Goal: Task Accomplishment & Management: Use online tool/utility

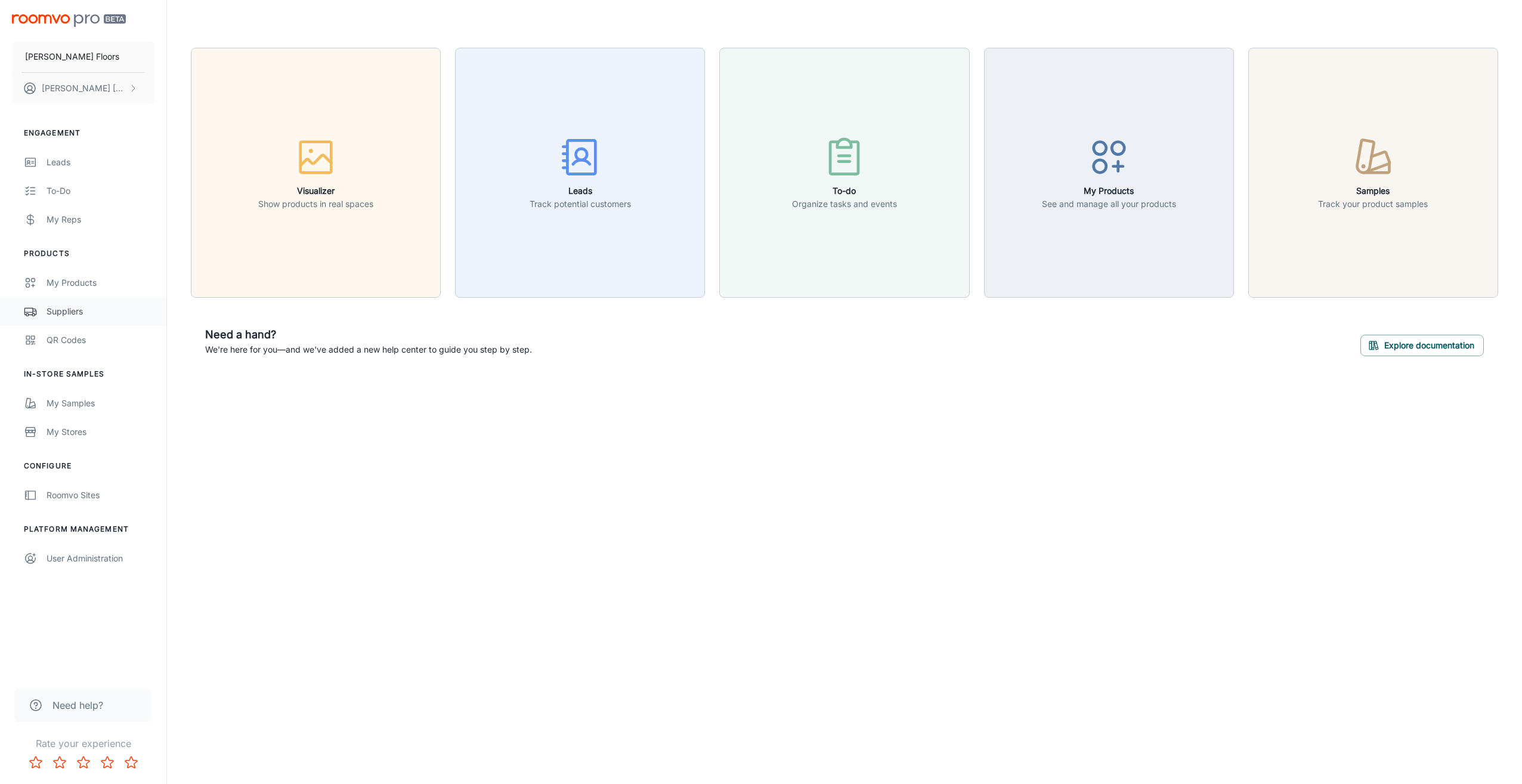
click at [67, 308] on div "Suppliers" at bounding box center [100, 311] width 108 height 13
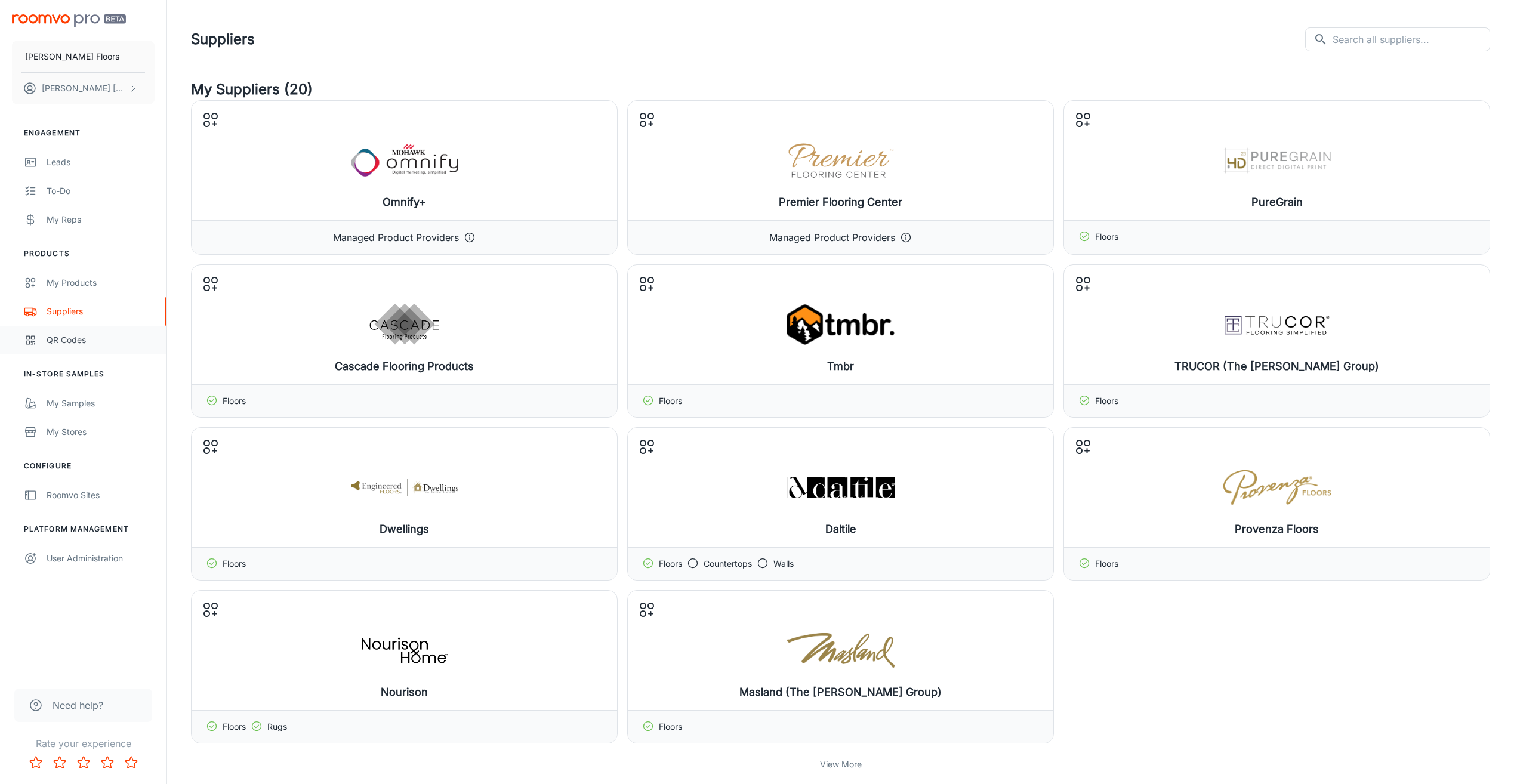
click at [74, 348] on link "QR Codes" at bounding box center [83, 340] width 167 height 29
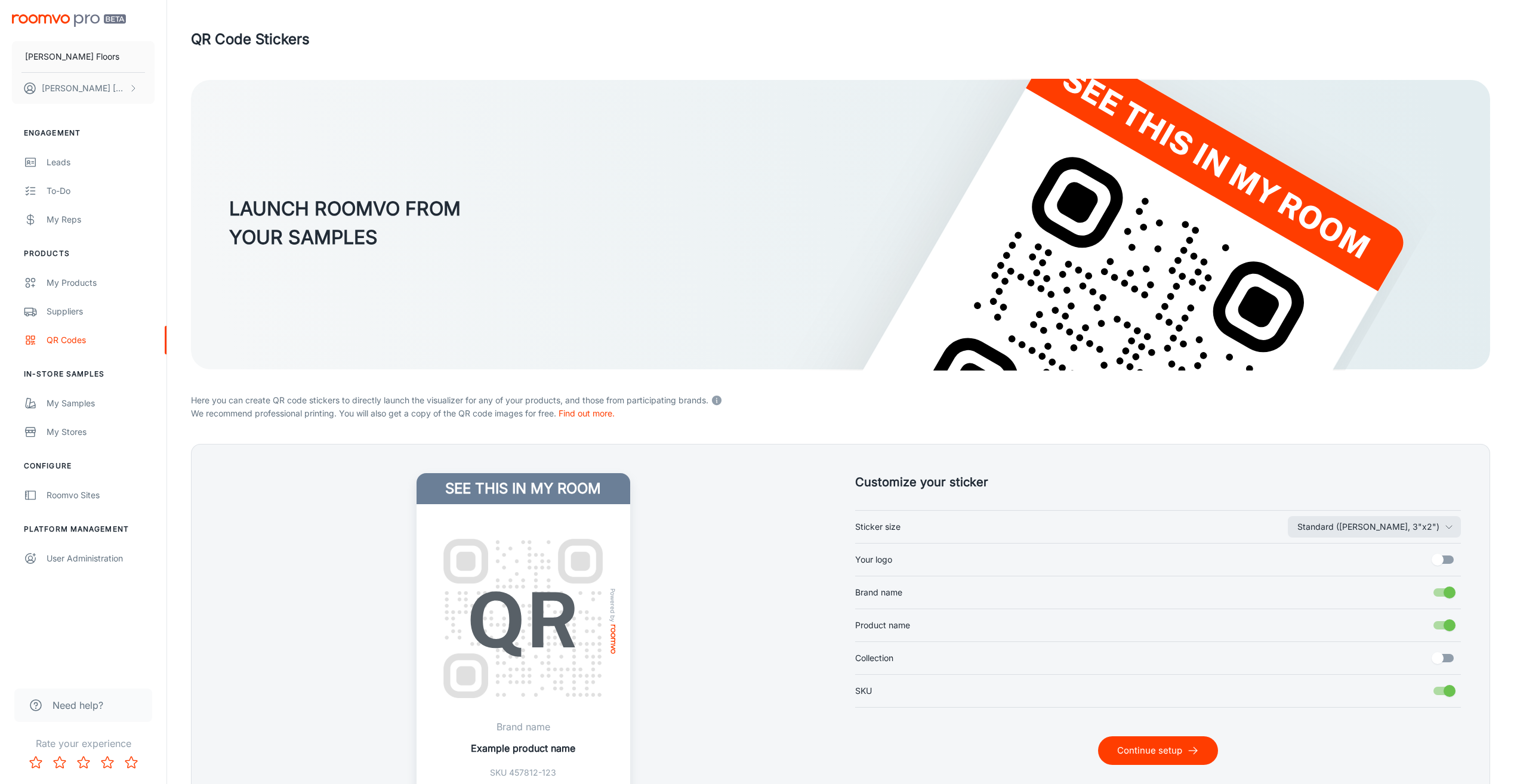
click at [1440, 562] on input "Your logo" at bounding box center [1437, 559] width 68 height 23
checkbox input "true"
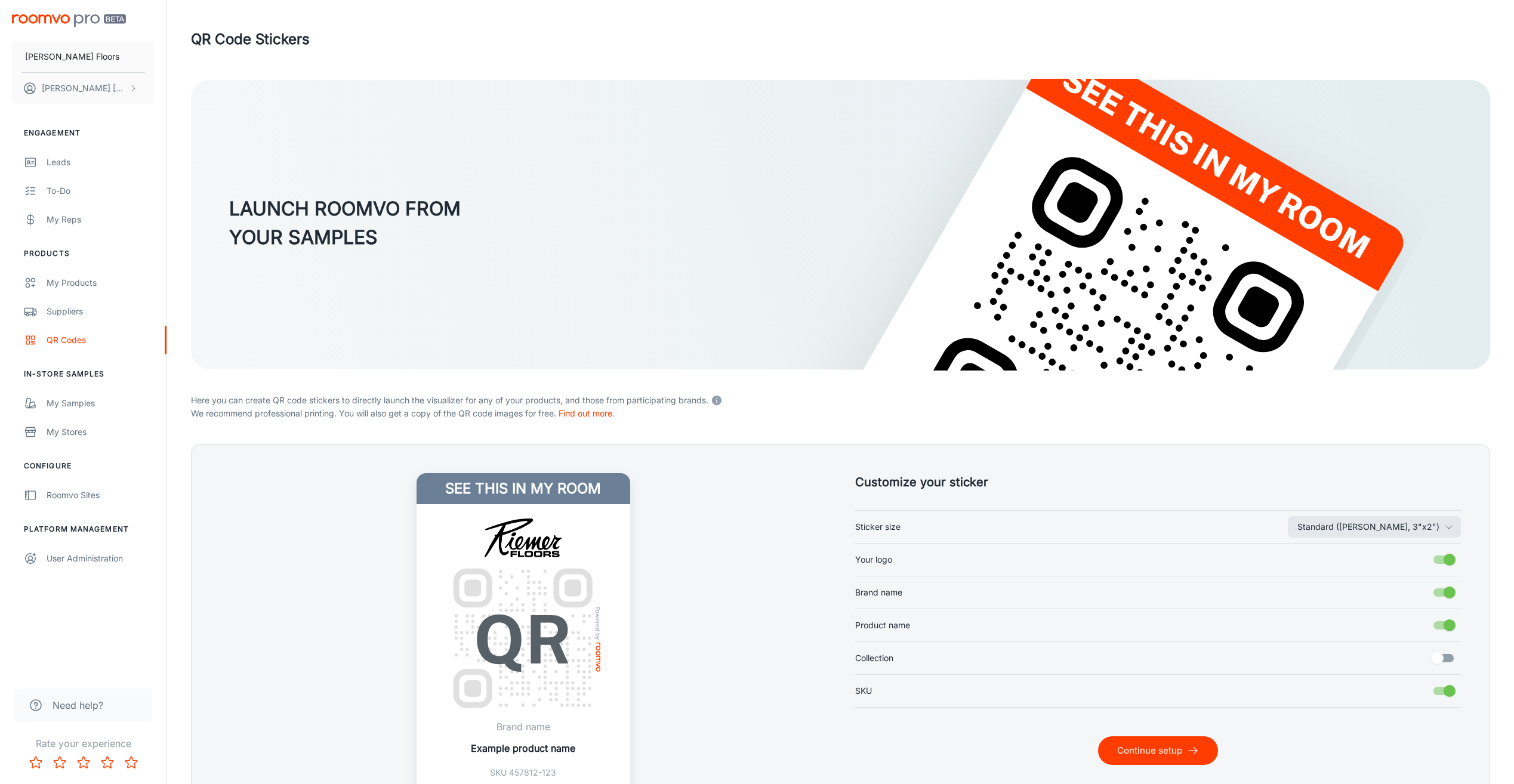
click at [1158, 753] on button "Continue setup" at bounding box center [1158, 750] width 120 height 29
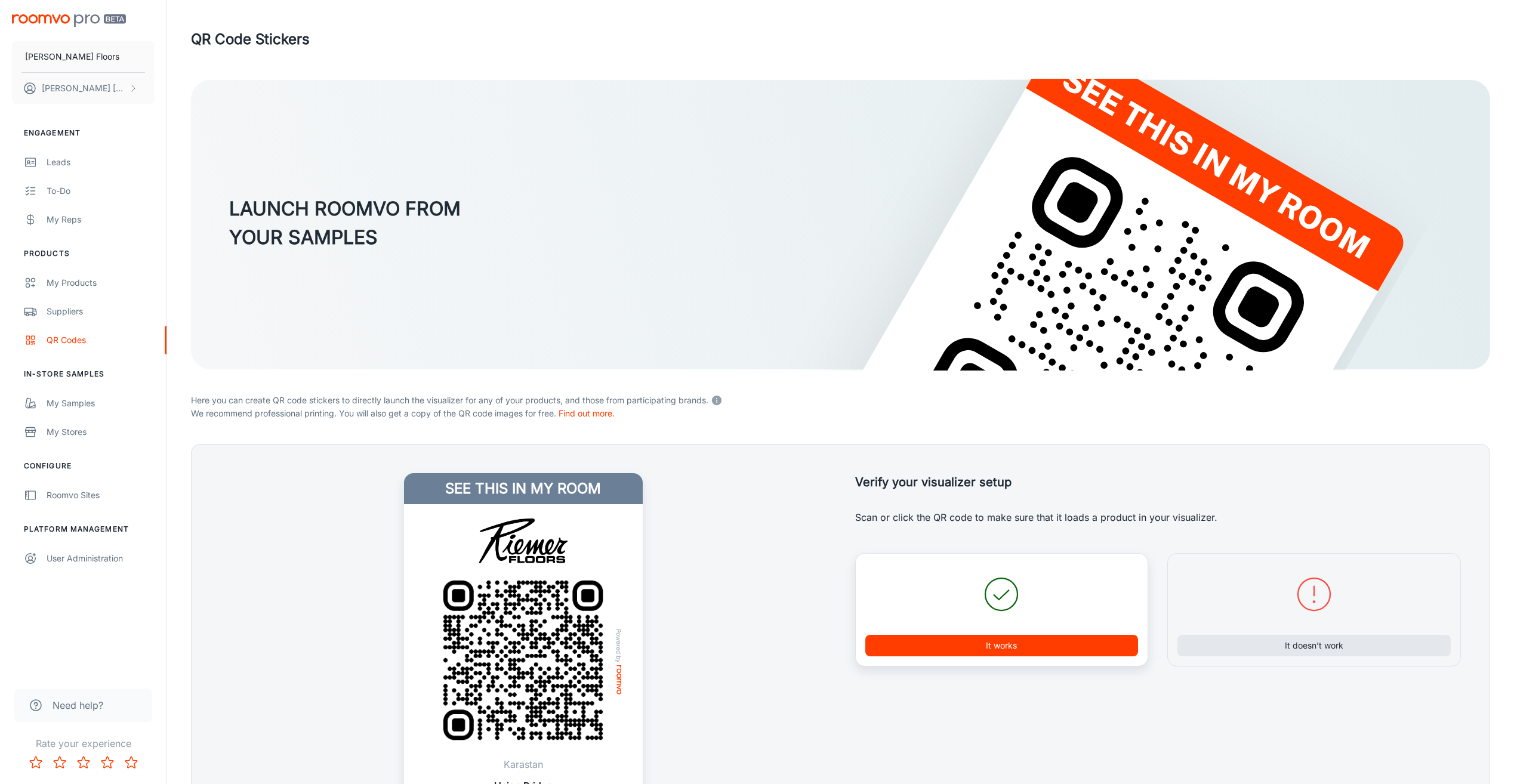
click at [975, 649] on button "It works" at bounding box center [1001, 645] width 273 height 21
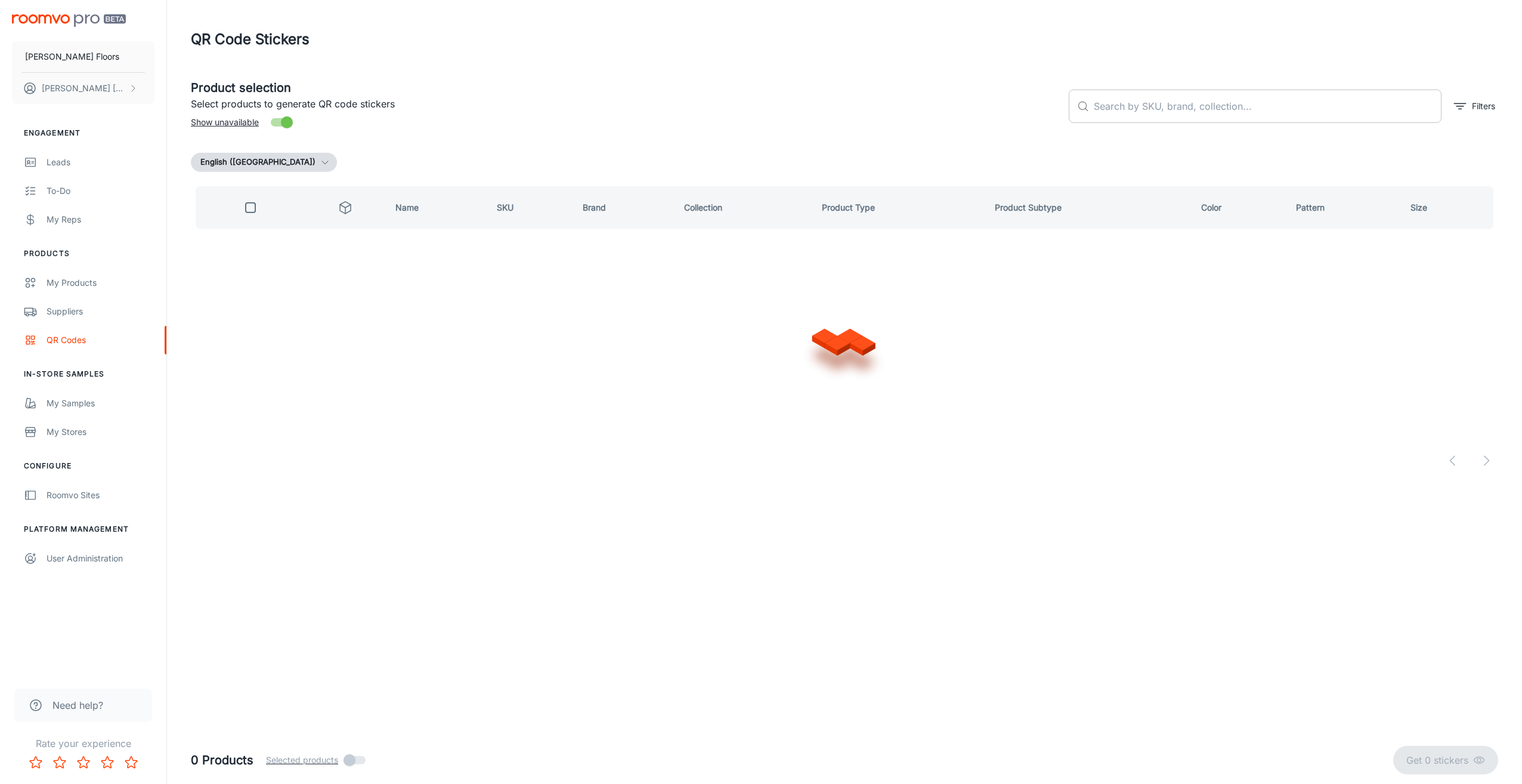
click at [1219, 105] on input "text" at bounding box center [1268, 105] width 348 height 33
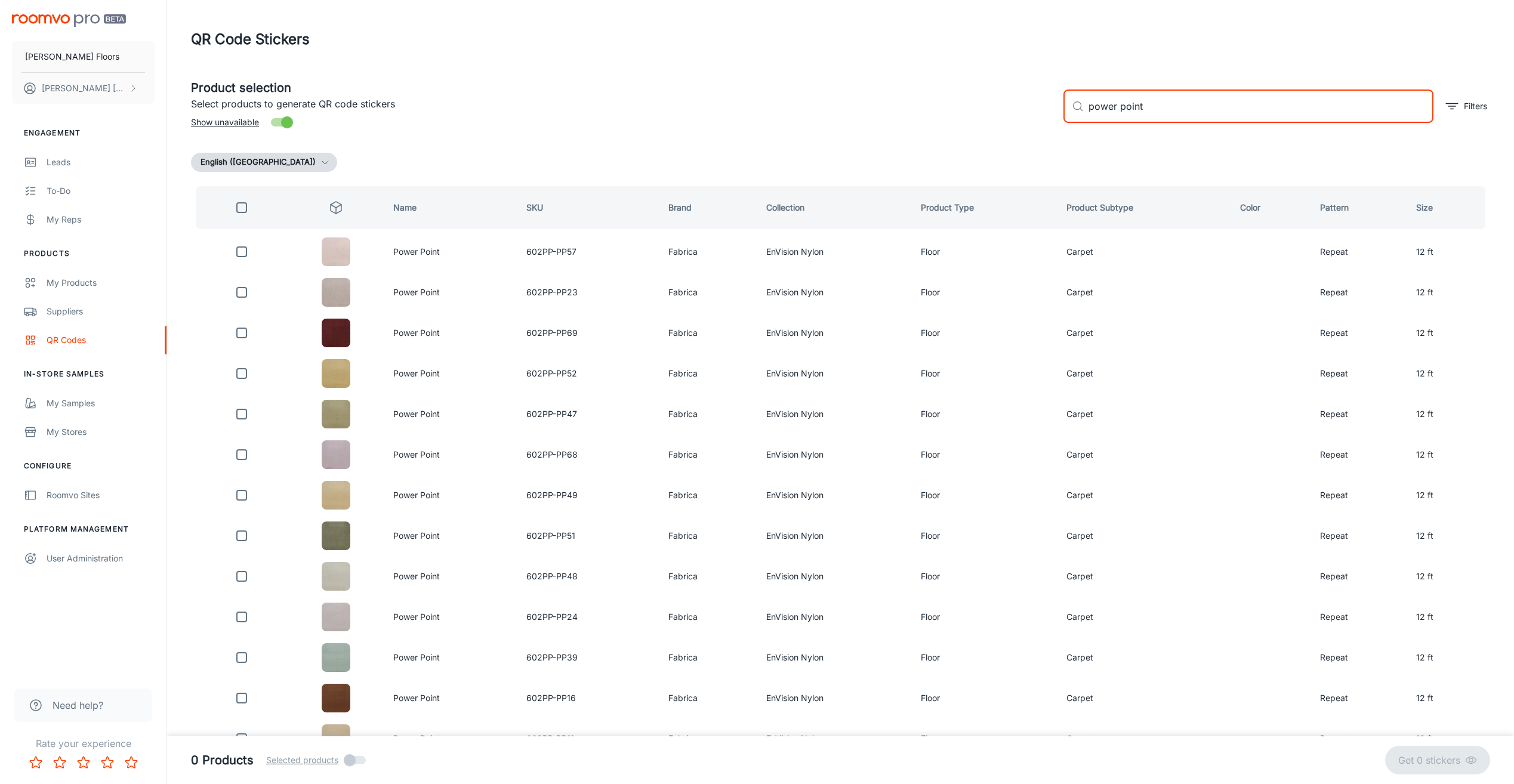
type input "power point"
click at [242, 292] on input "checkbox" at bounding box center [242, 292] width 24 height 24
checkbox input "true"
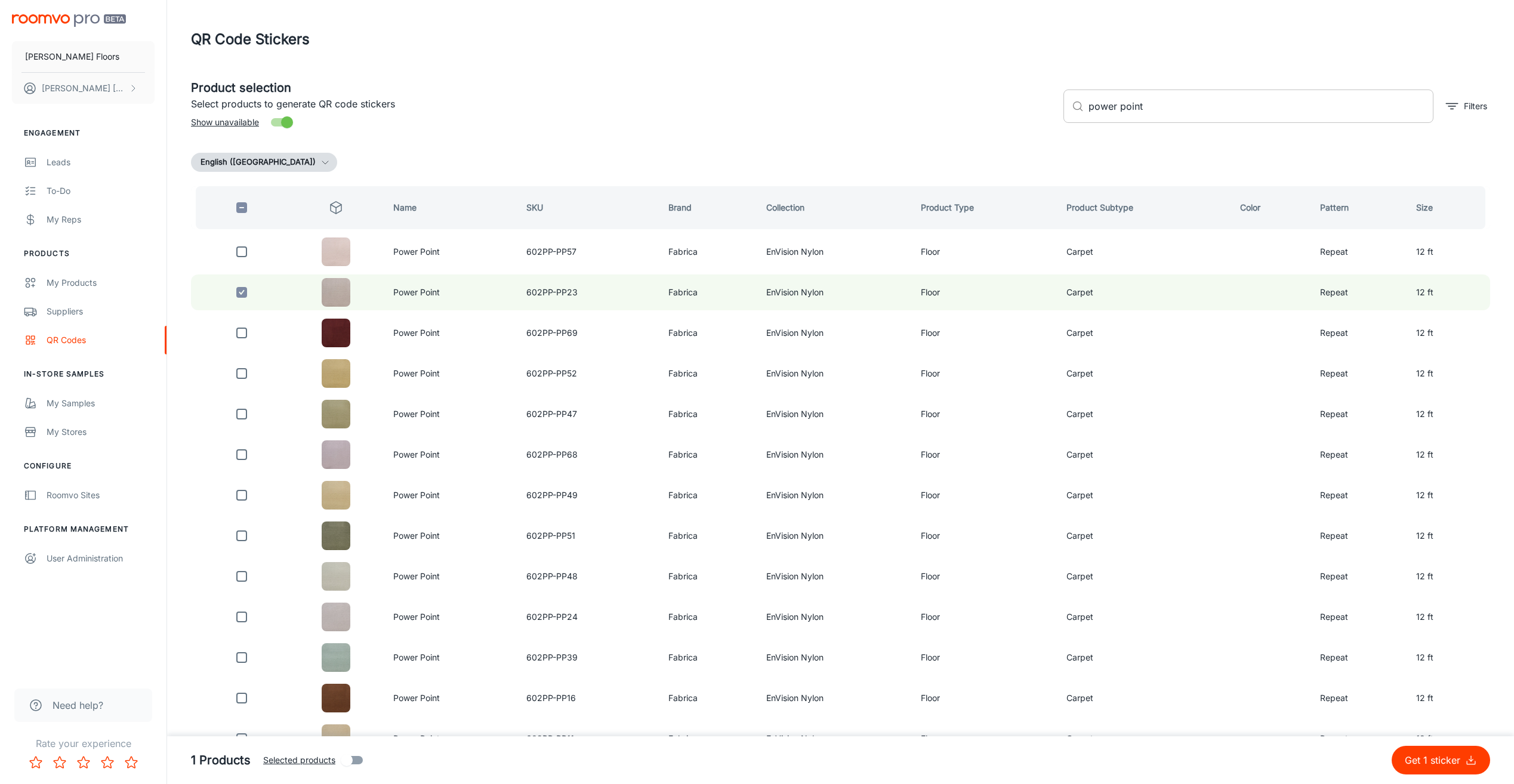
drag, startPoint x: 1134, startPoint y: 122, endPoint x: 1106, endPoint y: 117, distance: 28.4
click at [1106, 117] on div "​ power point ​ Filters" at bounding box center [1272, 101] width 436 height 64
drag, startPoint x: 1143, startPoint y: 104, endPoint x: 1075, endPoint y: 100, distance: 68.1
click at [1083, 100] on div "​ power point ​" at bounding box center [1248, 105] width 370 height 33
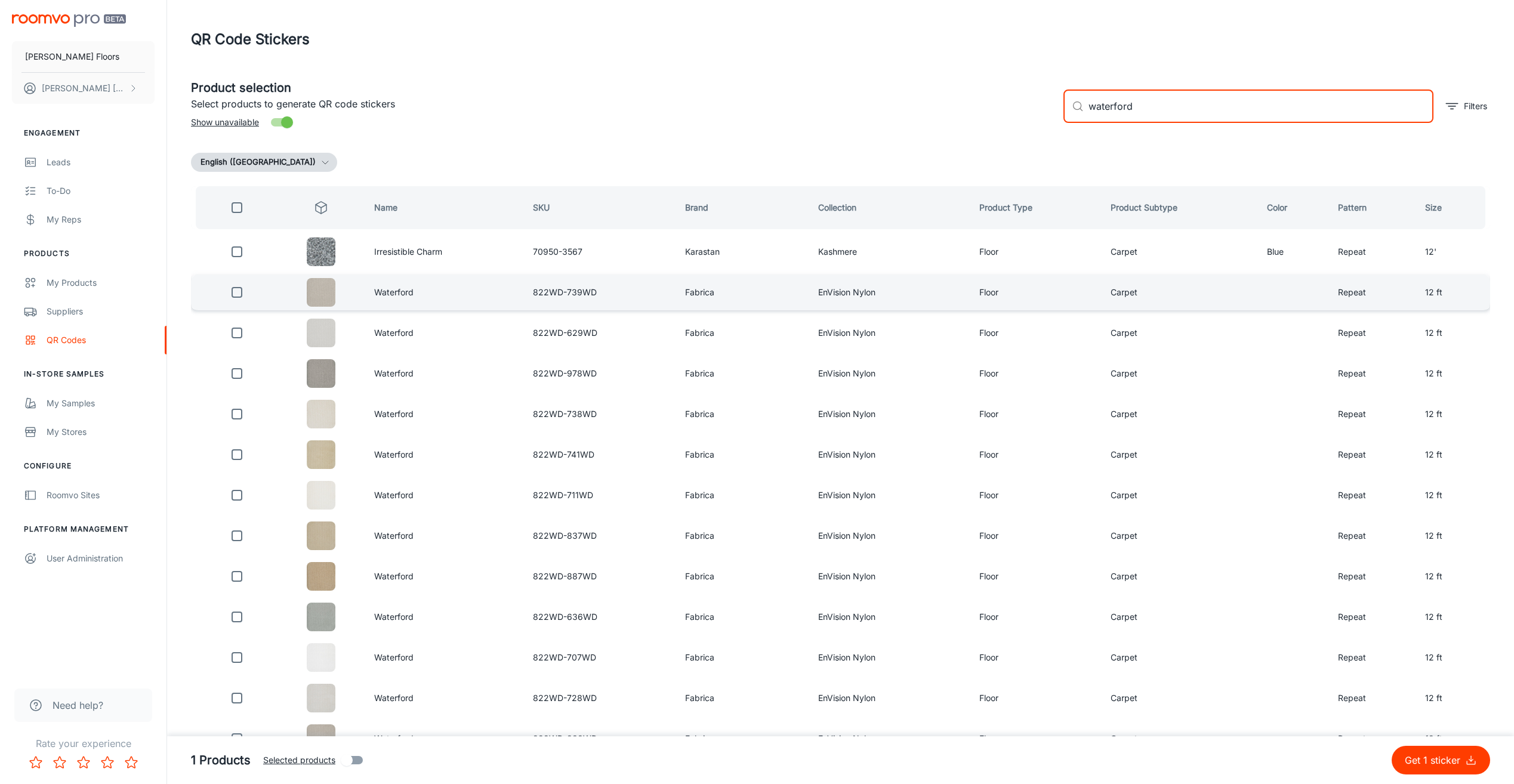
type input "waterford"
click at [238, 297] on input "checkbox" at bounding box center [236, 292] width 24 height 24
checkbox input "true"
drag, startPoint x: 1108, startPoint y: 103, endPoint x: 1066, endPoint y: 102, distance: 42.0
click at [1066, 102] on div "​ waterford ​" at bounding box center [1248, 105] width 370 height 33
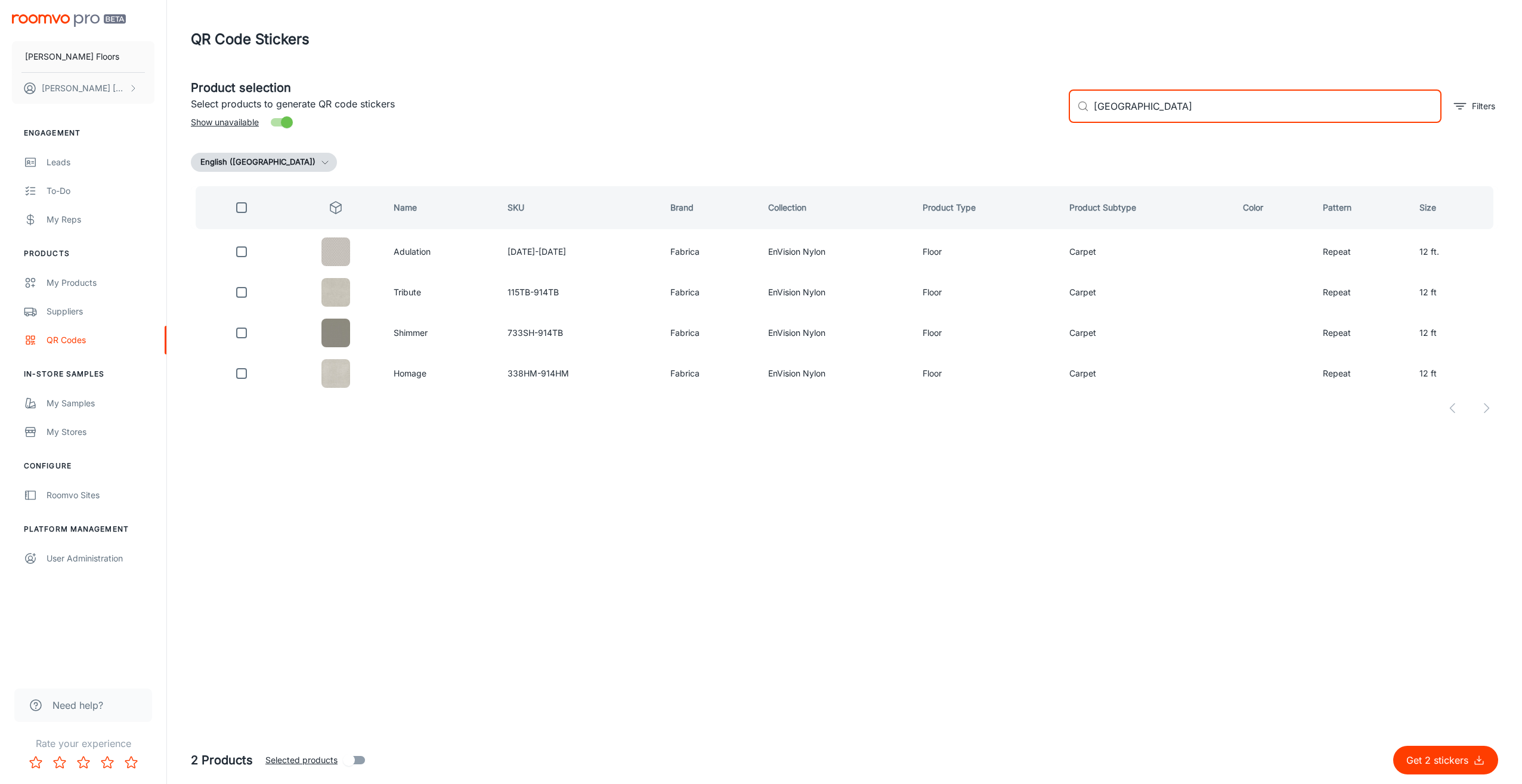
drag, startPoint x: 1142, startPoint y: 106, endPoint x: 1077, endPoint y: 102, distance: 65.1
click at [1077, 102] on div "​ [GEOGRAPHIC_DATA] ​" at bounding box center [1255, 105] width 373 height 33
type input "kaden"
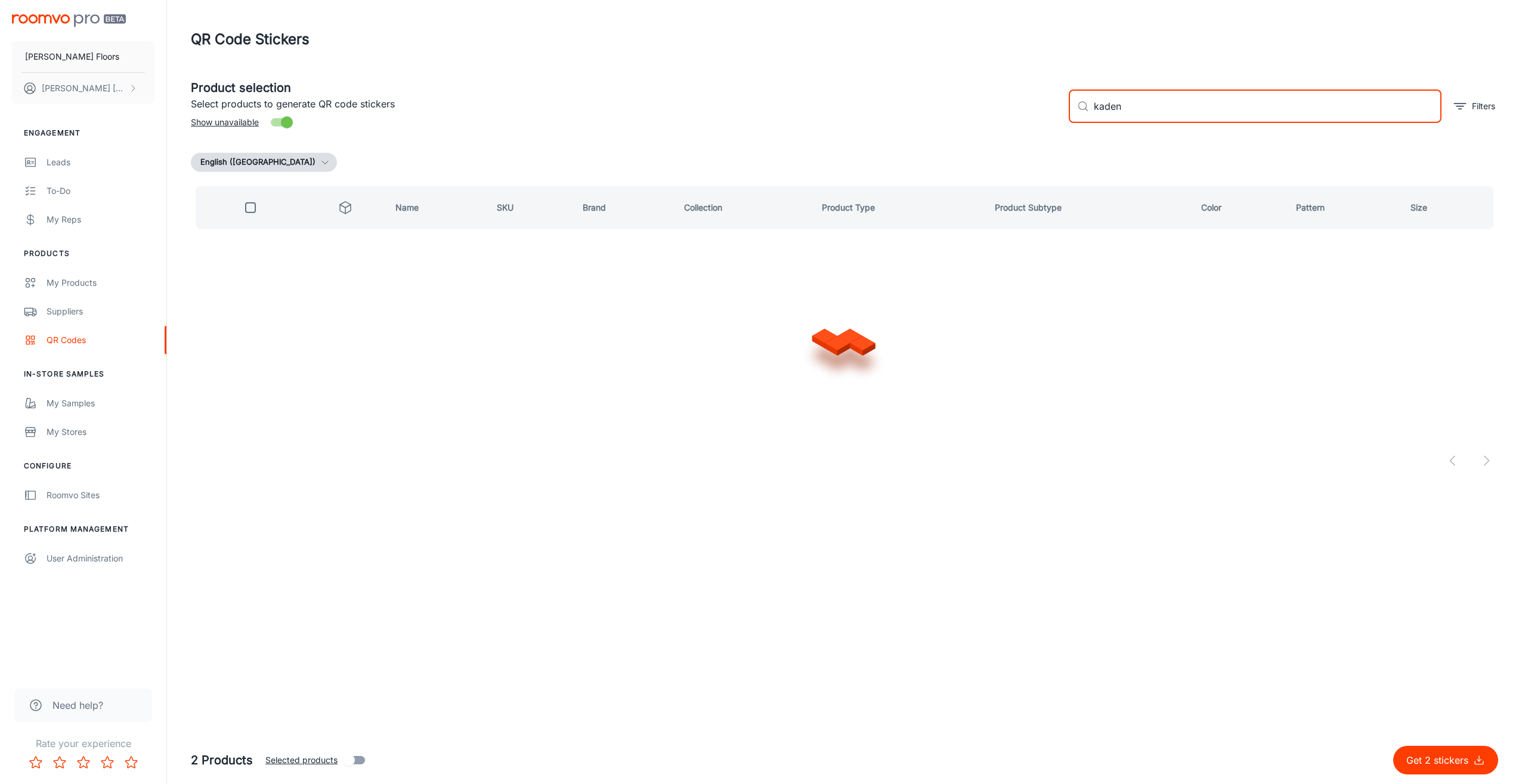
checkbox input "true"
drag, startPoint x: 1134, startPoint y: 109, endPoint x: 1054, endPoint y: 103, distance: 80.2
click at [1054, 103] on div "Product selection Select products to generate QR code stickers Show unavailable…" at bounding box center [839, 101] width 1317 height 64
type input "chinois"
checkbox input "false"
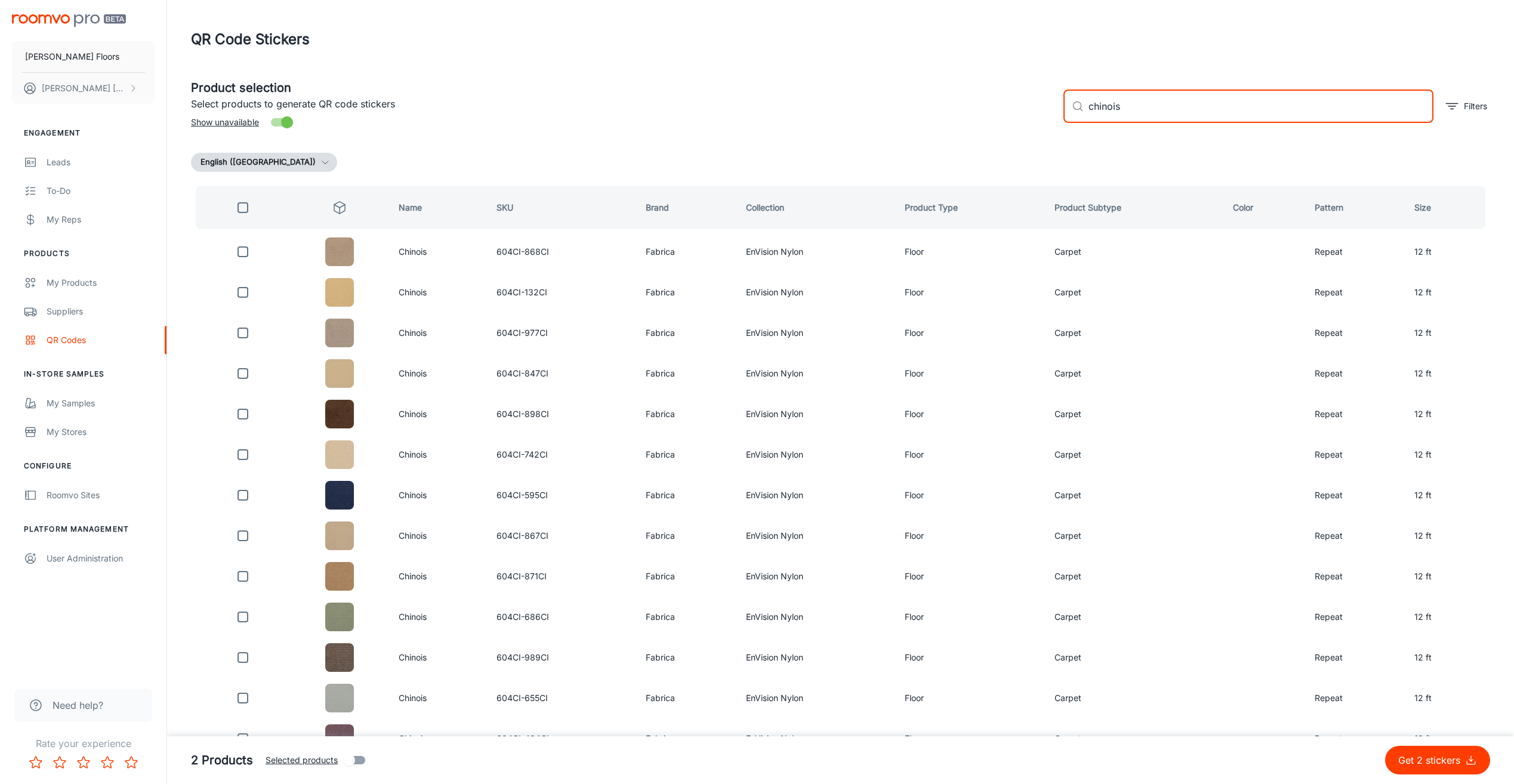
type input "chinois"
click at [248, 251] on input "checkbox" at bounding box center [242, 251] width 24 height 24
checkbox input "true"
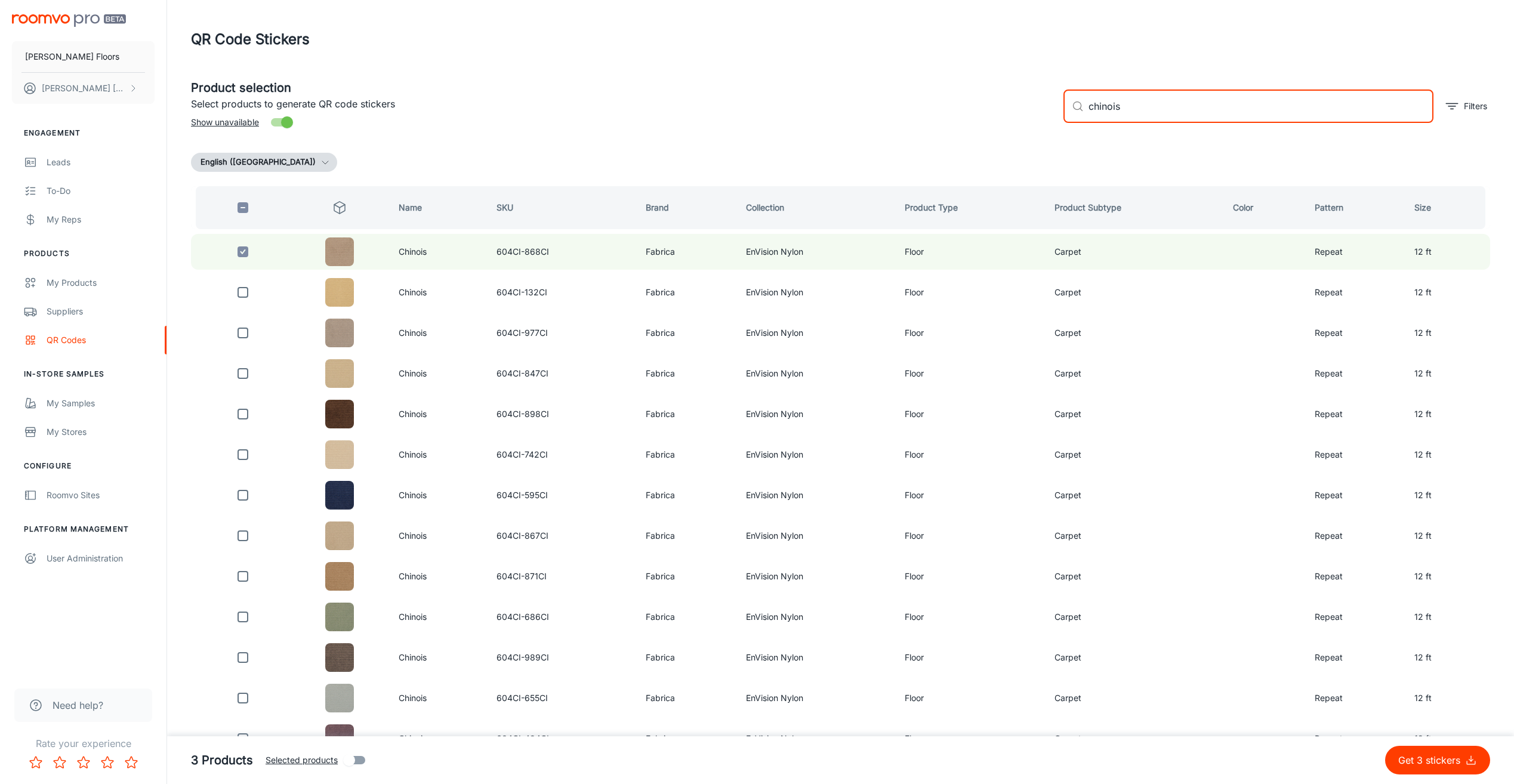
drag, startPoint x: 1129, startPoint y: 113, endPoint x: 1082, endPoint y: 106, distance: 47.5
click at [1095, 110] on input "chinois" at bounding box center [1261, 105] width 345 height 33
type input "c"
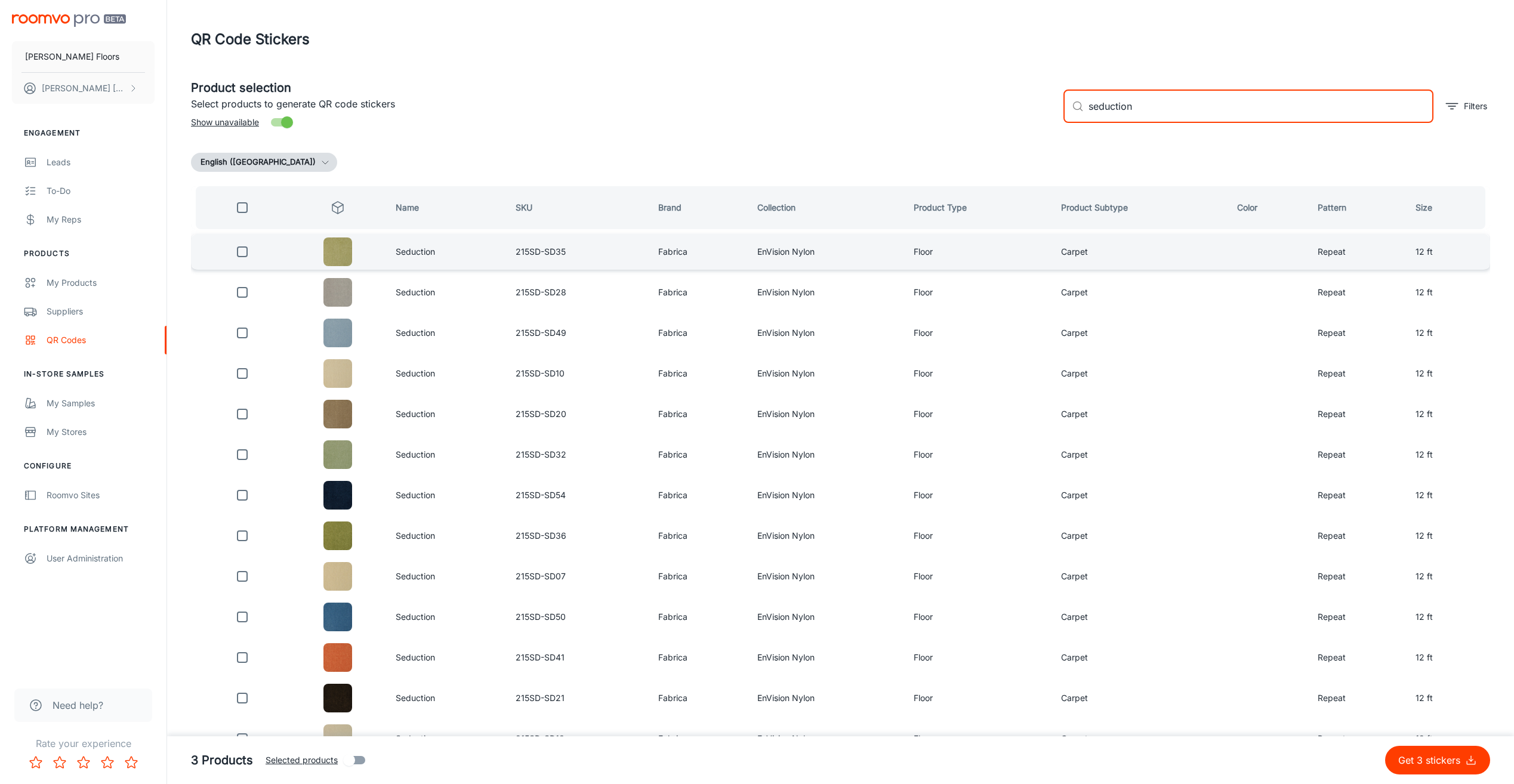
type input "seduction"
click at [245, 370] on input "checkbox" at bounding box center [242, 373] width 24 height 24
checkbox input "true"
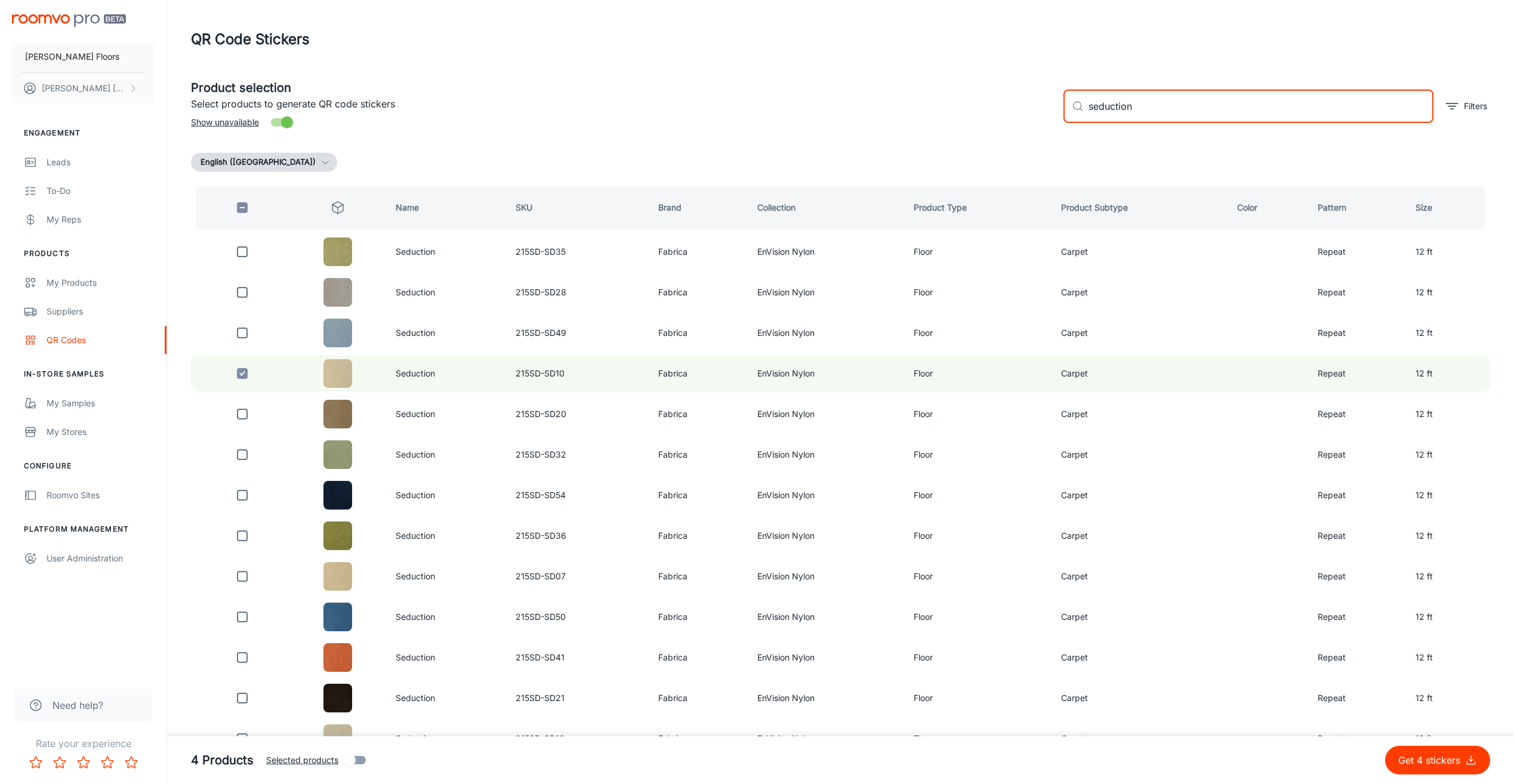
drag, startPoint x: 1134, startPoint y: 107, endPoint x: 1082, endPoint y: 111, distance: 52.2
click at [1082, 111] on div "​ seduction ​" at bounding box center [1248, 105] width 370 height 33
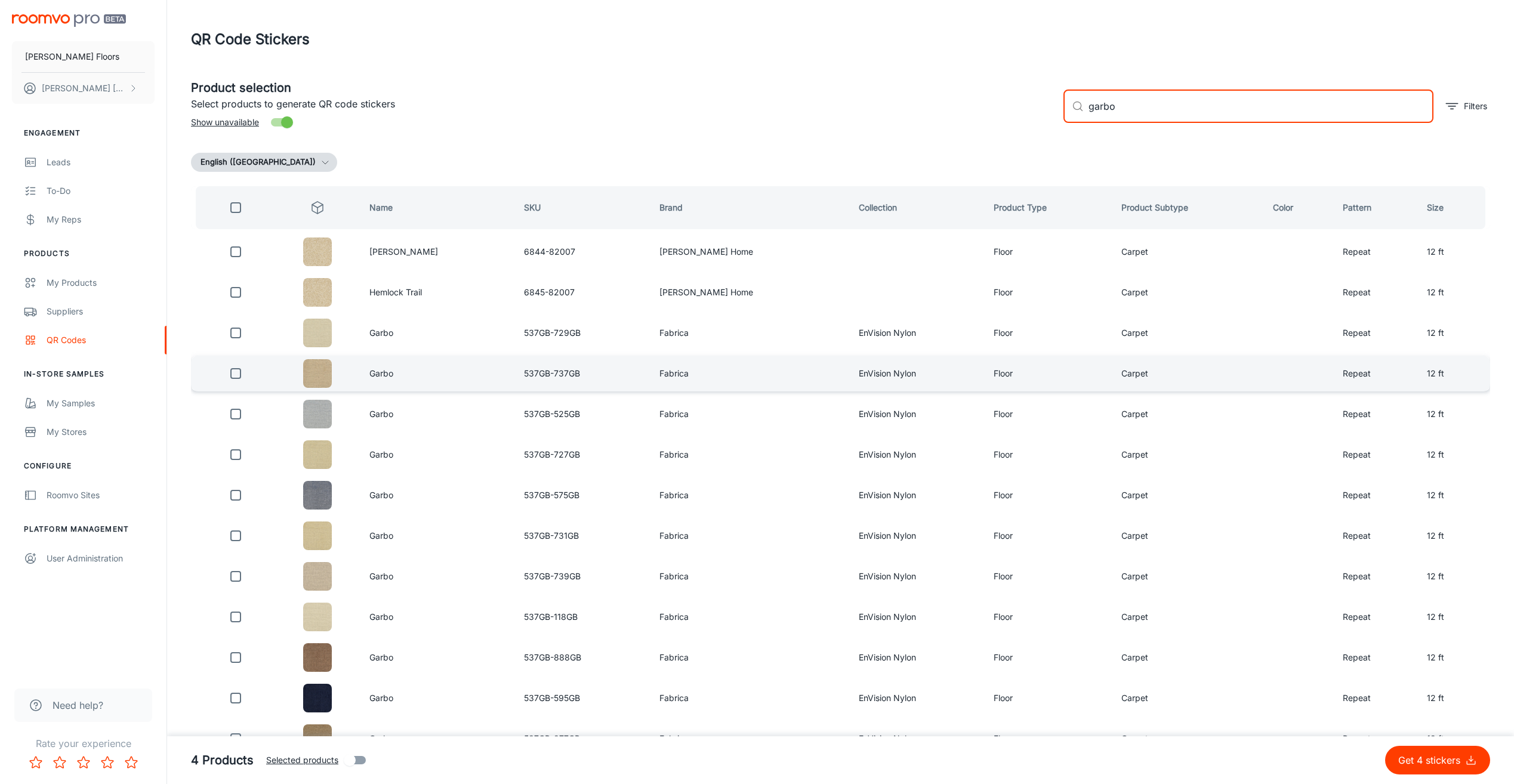
type input "garbo"
click at [236, 371] on input "checkbox" at bounding box center [235, 373] width 24 height 24
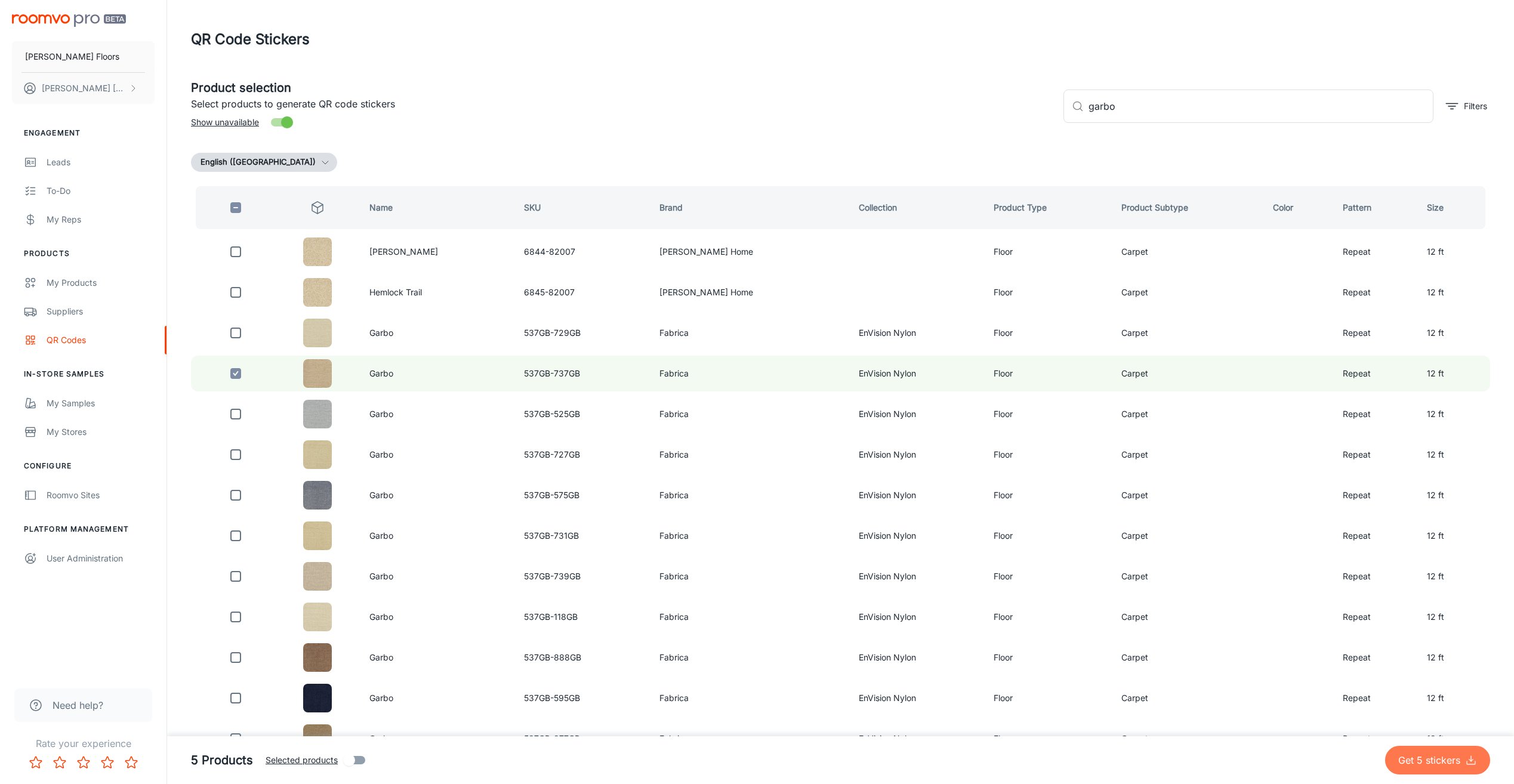
click at [1431, 756] on p "Get 5 stickers" at bounding box center [1431, 760] width 67 height 14
checkbox input "false"
